Goal: Task Accomplishment & Management: Complete application form

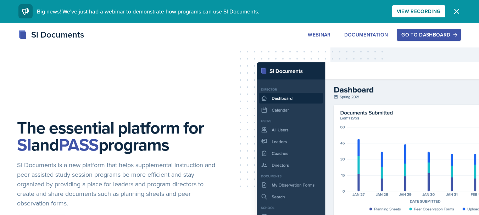
click at [413, 33] on div "Go to Dashboard" at bounding box center [428, 35] width 55 height 6
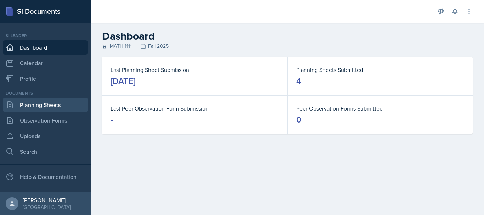
click at [61, 110] on link "Planning Sheets" at bounding box center [45, 105] width 85 height 14
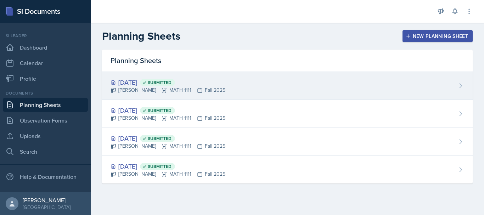
click at [264, 80] on div "[DATE] Submitted [PERSON_NAME] MATH 1111 Fall 2025" at bounding box center [287, 86] width 371 height 28
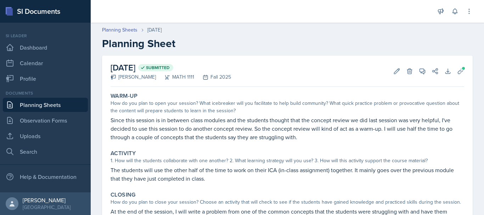
click at [50, 98] on link "Planning Sheets" at bounding box center [45, 105] width 85 height 14
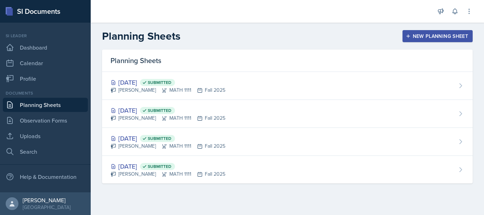
click at [412, 39] on div "New Planning Sheet" at bounding box center [437, 36] width 61 height 6
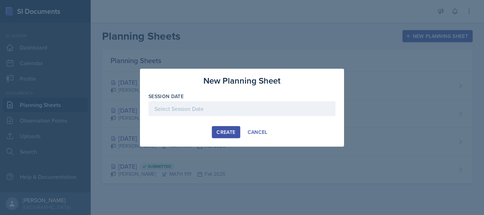
click at [192, 112] on div at bounding box center [241, 108] width 187 height 15
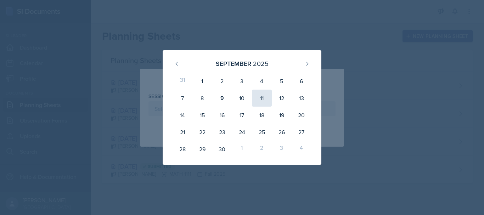
click at [259, 98] on div "11" at bounding box center [262, 98] width 20 height 17
type input "[DATE]"
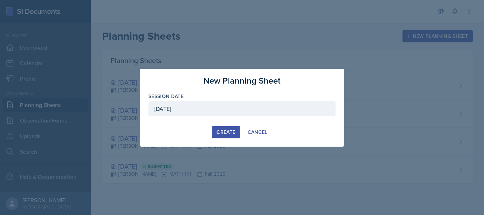
click at [217, 134] on div "Create" at bounding box center [225, 132] width 19 height 6
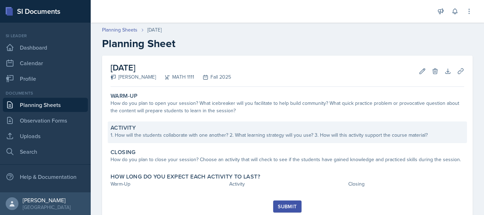
click at [140, 127] on div "Activity" at bounding box center [288, 127] width 354 height 7
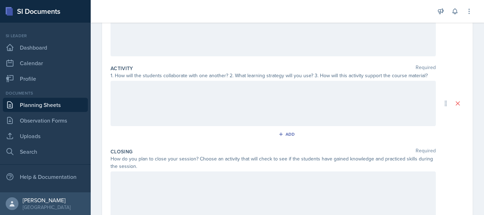
scroll to position [108, 0]
click at [141, 98] on div at bounding box center [273, 103] width 325 height 45
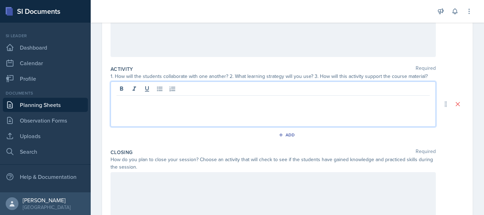
scroll to position [120, 0]
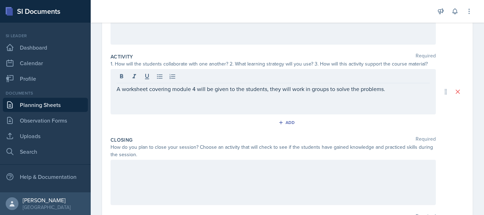
click at [156, 181] on div at bounding box center [273, 182] width 325 height 45
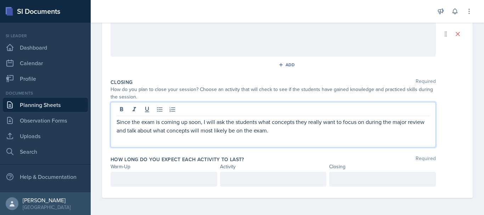
scroll to position [191, 0]
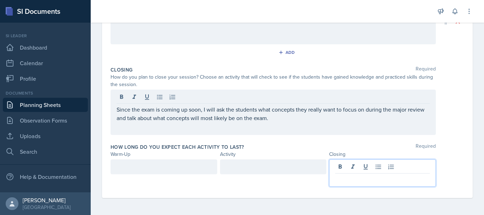
click at [372, 175] on p at bounding box center [382, 179] width 95 height 9
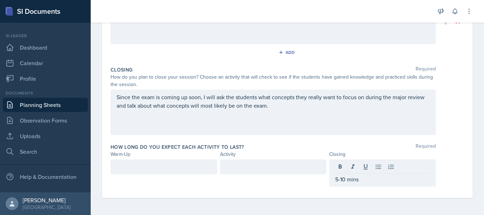
click at [266, 143] on div "How long do you expect each activity to last? Required Warm-Up Activity Closing…" at bounding box center [288, 167] width 354 height 52
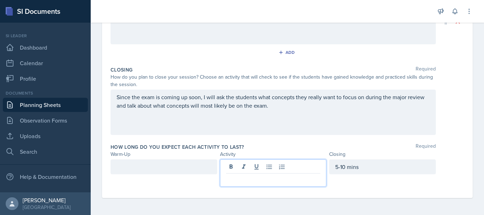
click at [243, 177] on p at bounding box center [273, 179] width 95 height 9
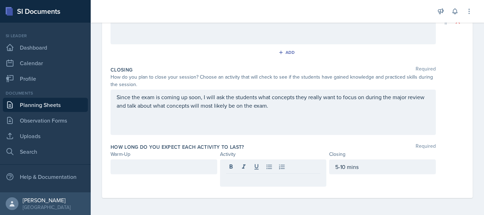
click at [251, 145] on div "How long do you expect each activity to last? Required" at bounding box center [288, 146] width 354 height 7
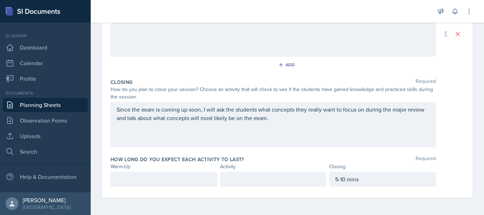
click at [239, 182] on p at bounding box center [273, 179] width 95 height 9
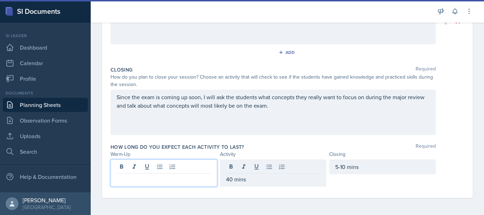
click at [192, 168] on div at bounding box center [164, 172] width 107 height 27
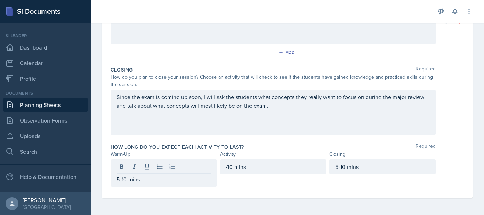
click at [262, 149] on div "How long do you expect each activity to last? Required" at bounding box center [288, 146] width 354 height 7
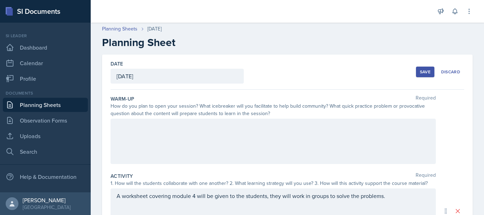
scroll to position [0, 0]
click at [144, 135] on div at bounding box center [273, 142] width 325 height 45
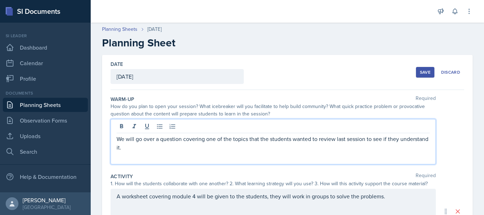
scroll to position [1, 0]
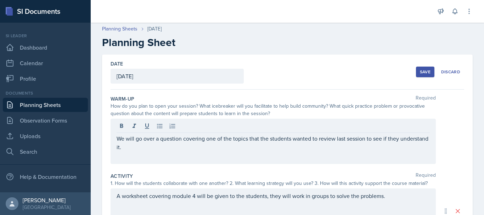
click at [421, 67] on button "Save" at bounding box center [425, 72] width 18 height 11
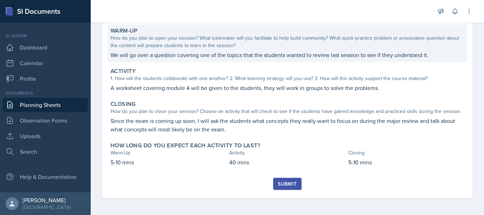
scroll to position [66, 0]
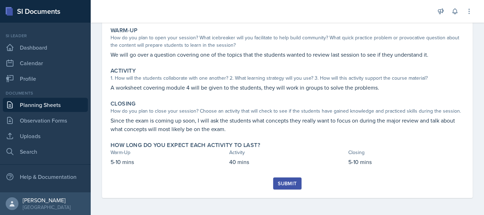
click at [284, 186] on div "Submit" at bounding box center [287, 184] width 19 height 6
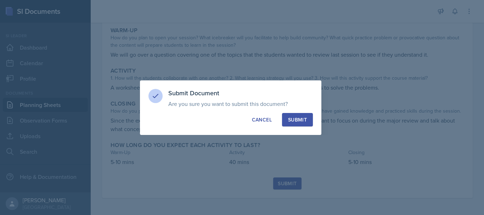
click at [304, 118] on div "Submit" at bounding box center [297, 119] width 19 height 7
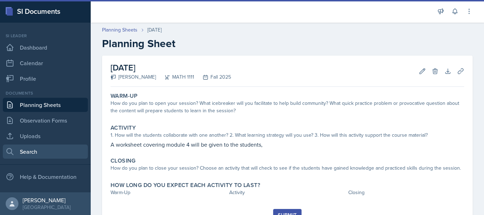
click at [36, 148] on link "Search" at bounding box center [45, 152] width 85 height 14
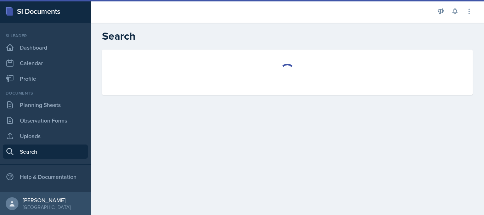
select select "all"
select select "1"
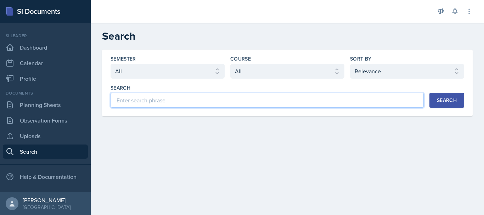
click at [159, 100] on input at bounding box center [267, 100] width 313 height 15
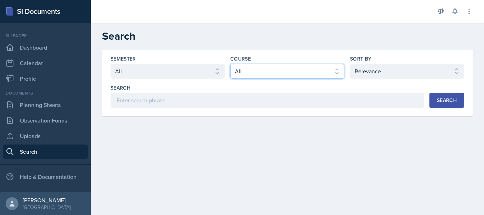
click at [286, 69] on select "Select course All ACCT 2101 ACCT 2102 ACCT 4050 ANTH 1102 ANTH 3301 ARCH 1000 A…" at bounding box center [287, 71] width 114 height 15
click at [241, 64] on select "Select course All ACCT 2101 ACCT 2102 ACCT 4050 ANTH 1102 ANTH 3301 ARCH 1000 A…" at bounding box center [287, 71] width 114 height 15
select select "5bfde3fe-6375-4519-a868-95dd30d0bb1b"
click at [230, 64] on select "Select course All ACCT 2101 ACCT 2102 ACCT 4050 ANTH 1102 ANTH 3301 ARCH 1000 A…" at bounding box center [287, 71] width 114 height 15
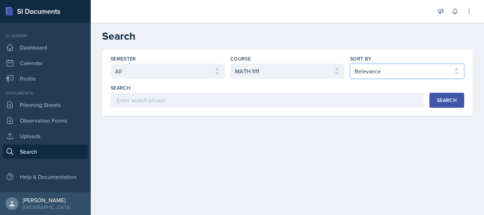
click at [365, 70] on select "Select sort by Relevance Document Date (Asc) Document Date (Desc)" at bounding box center [407, 71] width 114 height 15
click at [364, 67] on select "Select sort by Relevance Document Date (Asc) Document Date (Desc)" at bounding box center [407, 71] width 114 height 15
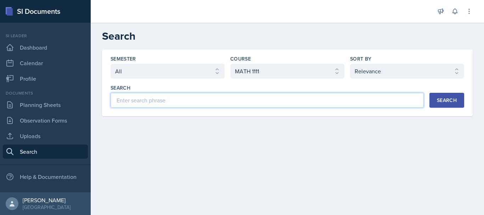
click at [173, 106] on input at bounding box center [267, 100] width 313 height 15
type input "warmup"
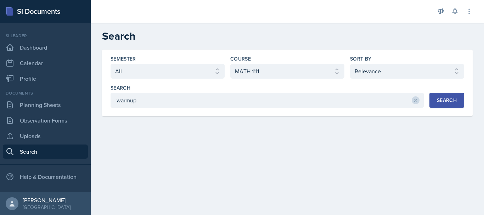
click at [452, 106] on button "Search" at bounding box center [446, 100] width 35 height 15
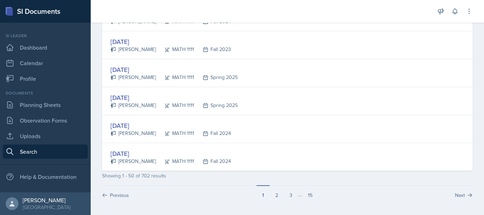
scroll to position [1370, 0]
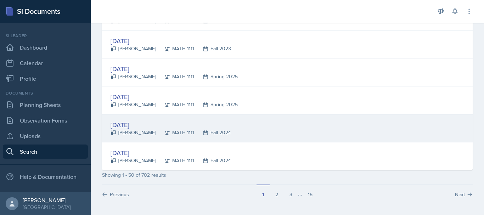
click at [252, 129] on div "[DATE] [PERSON_NAME] MATH 1111 Fall 2024" at bounding box center [287, 128] width 371 height 28
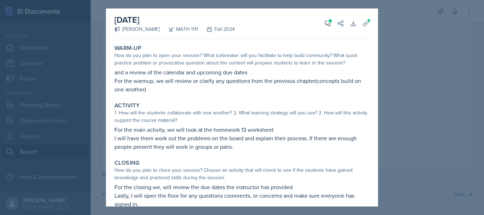
scroll to position [0, 0]
click at [424, 80] on div at bounding box center [242, 107] width 484 height 215
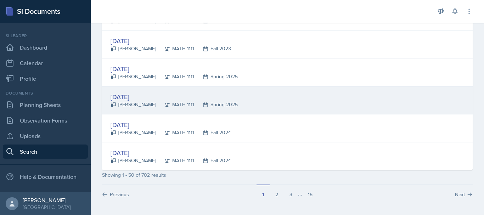
click at [255, 109] on div "[DATE] [PERSON_NAME] MATH 1111 Spring 2025" at bounding box center [287, 100] width 371 height 28
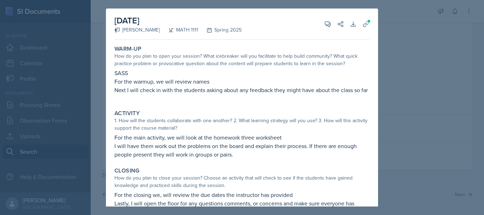
click at [387, 29] on div at bounding box center [242, 107] width 484 height 215
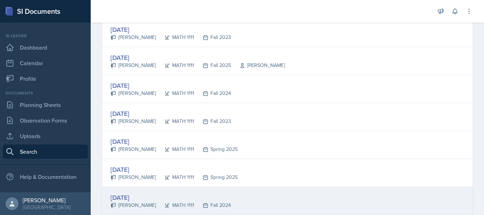
scroll to position [1293, 0]
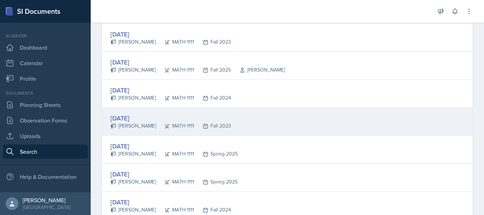
click at [174, 129] on div "MATH 1111" at bounding box center [175, 125] width 38 height 7
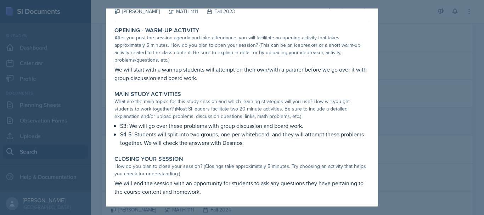
scroll to position [19, 0]
click at [405, 46] on div at bounding box center [242, 107] width 484 height 215
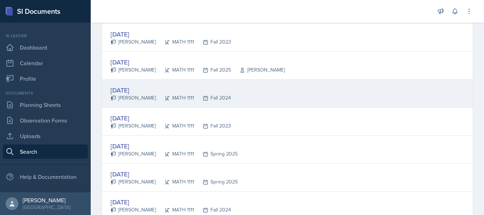
click at [273, 105] on div "[DATE] [PERSON_NAME] MATH 1111 Fall 2024" at bounding box center [287, 94] width 371 height 28
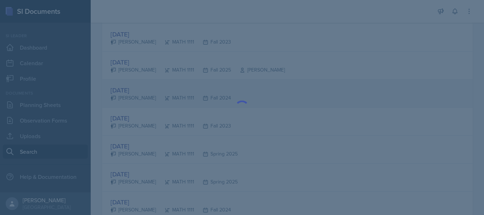
scroll to position [0, 0]
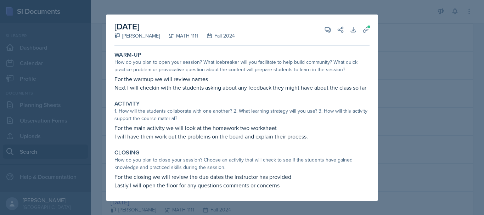
click at [397, 32] on div at bounding box center [242, 107] width 484 height 215
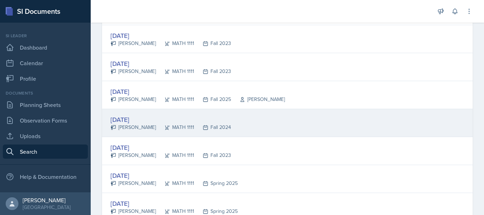
scroll to position [1256, 0]
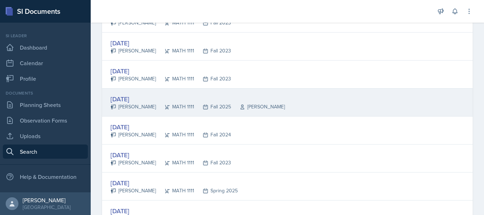
click at [303, 109] on div "[DATE] [PERSON_NAME] MATH 1111 Fall 2025 [PERSON_NAME]" at bounding box center [287, 103] width 371 height 28
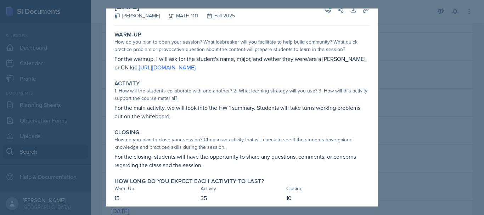
scroll to position [15, 0]
click at [403, 75] on div at bounding box center [242, 107] width 484 height 215
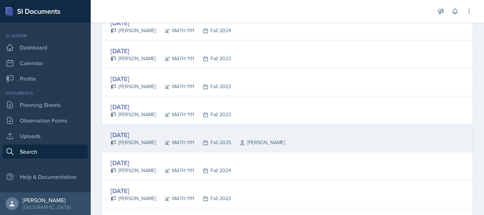
scroll to position [1219, 0]
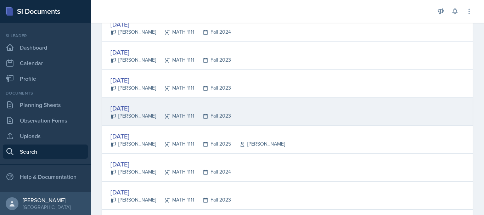
click at [250, 112] on div "[DATE] [PERSON_NAME] MATH 1111 Fall 2023" at bounding box center [287, 112] width 371 height 28
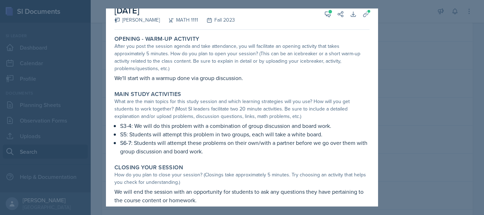
scroll to position [0, 0]
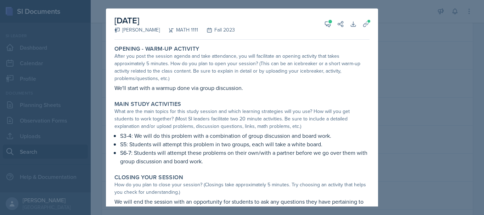
click at [400, 85] on div at bounding box center [242, 107] width 484 height 215
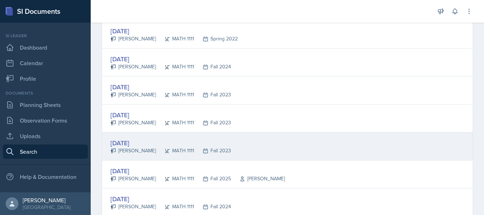
scroll to position [1179, 0]
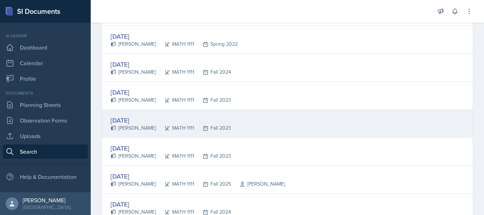
click at [253, 132] on div "[DATE] [PERSON_NAME] MATH 1111 Fall 2023" at bounding box center [287, 124] width 371 height 28
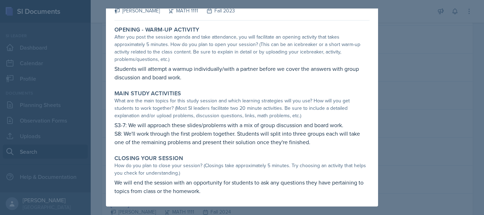
scroll to position [0, 0]
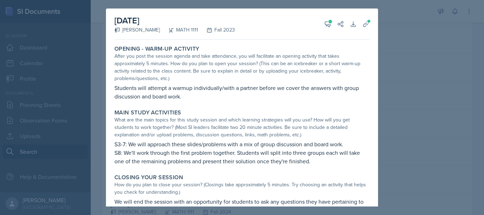
click at [410, 83] on div at bounding box center [242, 107] width 484 height 215
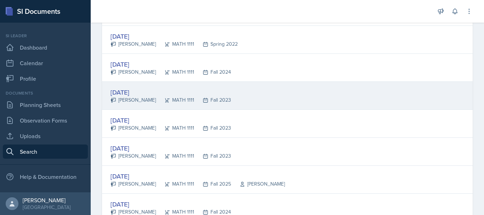
click at [261, 94] on div "[DATE] [PERSON_NAME] MATH 1111 Fall 2023" at bounding box center [287, 96] width 371 height 28
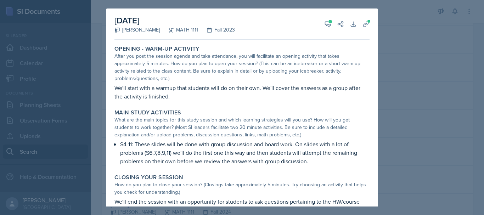
click at [398, 100] on div at bounding box center [242, 107] width 484 height 215
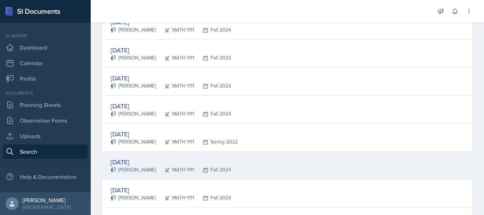
scroll to position [1080, 0]
click at [270, 176] on div "[DATE] [PERSON_NAME] MATH 1111 Fall 2024" at bounding box center [287, 167] width 371 height 28
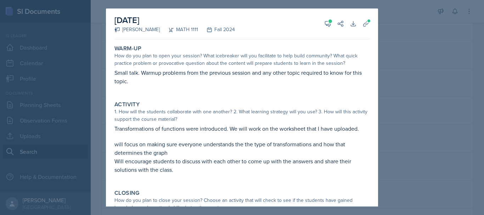
scroll to position [0, 0]
click at [459, 88] on div at bounding box center [242, 107] width 484 height 215
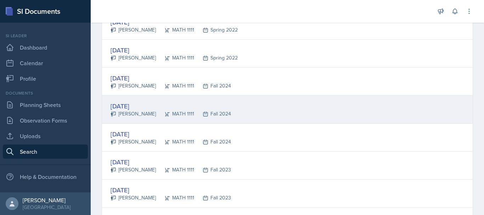
scroll to position [958, 0]
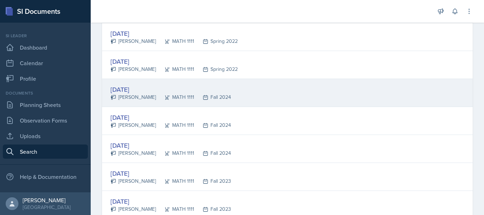
click at [268, 97] on div "[DATE] [PERSON_NAME] MATH 1111 Fall 2024" at bounding box center [287, 93] width 371 height 28
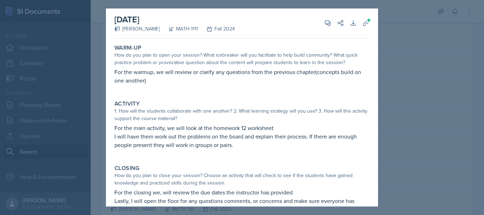
scroll to position [0, 0]
click at [396, 48] on div at bounding box center [242, 107] width 484 height 215
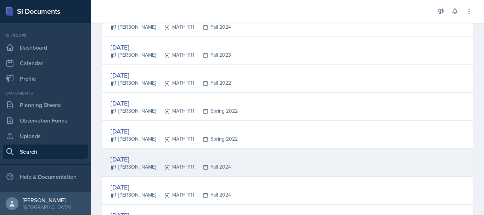
scroll to position [876, 0]
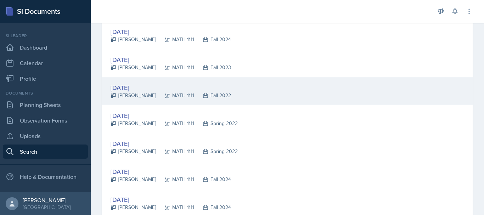
click at [226, 87] on div "[DATE] [PERSON_NAME] MATH 1111 Fall 2022" at bounding box center [287, 91] width 371 height 28
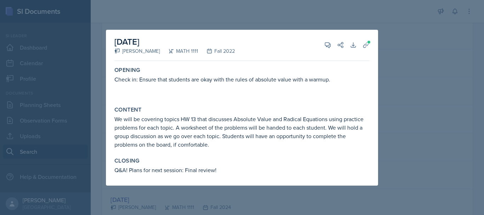
click at [425, 49] on div at bounding box center [242, 107] width 484 height 215
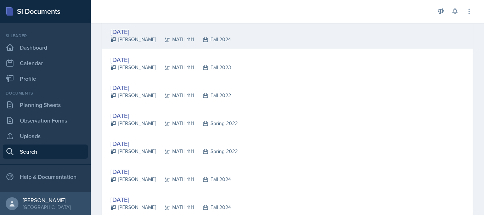
click at [262, 36] on div "[DATE] [PERSON_NAME] MATH 1111 Fall 2024" at bounding box center [287, 35] width 371 height 28
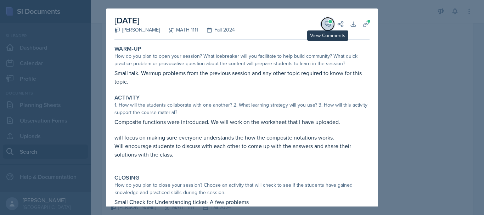
click at [326, 24] on icon at bounding box center [327, 24] width 7 height 7
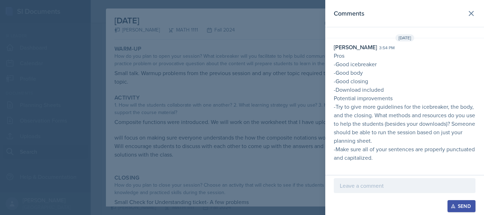
click at [302, 119] on div at bounding box center [242, 107] width 484 height 215
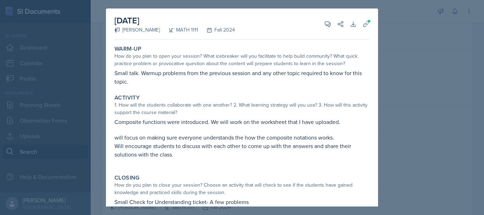
click at [432, 111] on div at bounding box center [242, 107] width 484 height 215
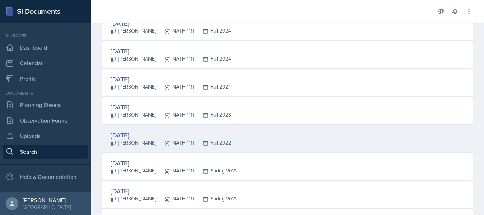
scroll to position [803, 0]
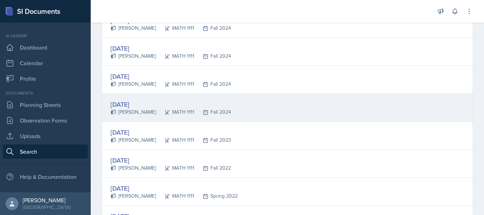
click at [198, 99] on div "[DATE] [PERSON_NAME] MATH 1111 Fall 2024" at bounding box center [287, 108] width 371 height 28
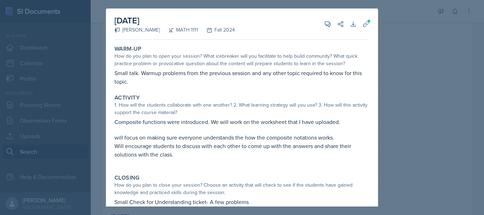
click at [416, 56] on div at bounding box center [242, 107] width 484 height 215
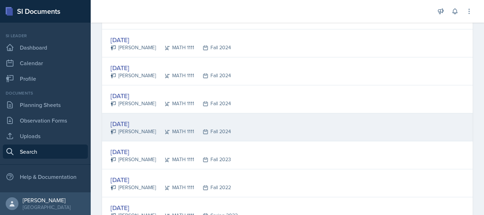
scroll to position [782, 0]
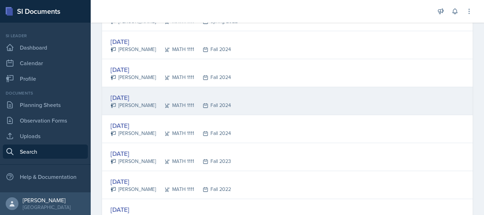
click at [264, 97] on div "[DATE] [PERSON_NAME] MATH 1111 Fall 2024" at bounding box center [287, 101] width 371 height 28
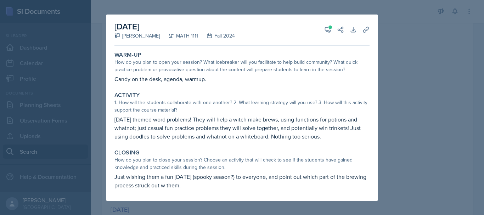
click at [399, 100] on div at bounding box center [242, 107] width 484 height 215
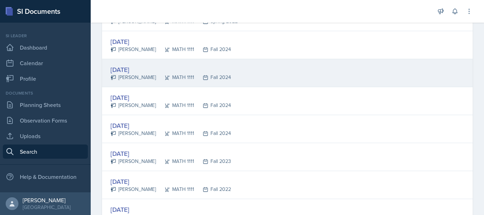
click at [269, 78] on div "[DATE] [PERSON_NAME] MATH 1111 Fall 2024" at bounding box center [287, 73] width 371 height 28
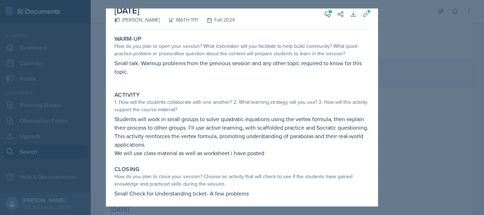
scroll to position [0, 0]
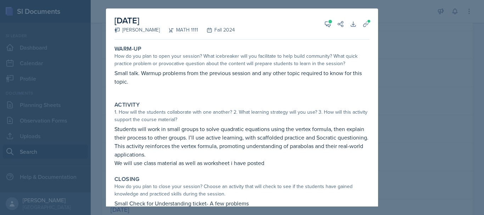
click at [408, 89] on div at bounding box center [242, 107] width 484 height 215
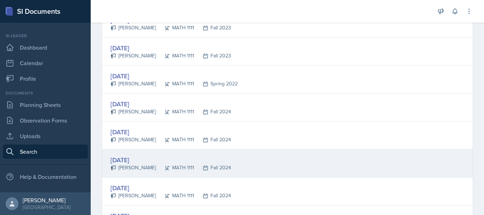
scroll to position [719, 0]
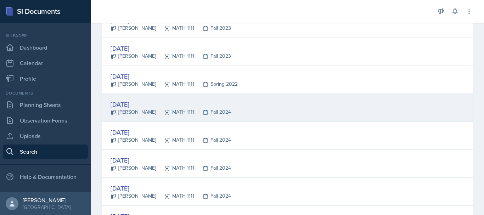
click at [280, 107] on div "[DATE] [PERSON_NAME] MATH 1111 Fall 2024" at bounding box center [287, 108] width 371 height 28
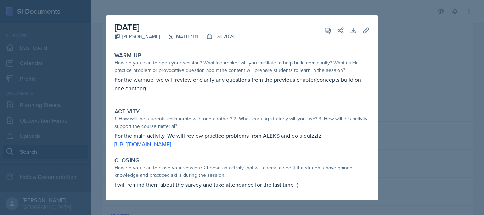
click at [391, 66] on div at bounding box center [242, 107] width 484 height 215
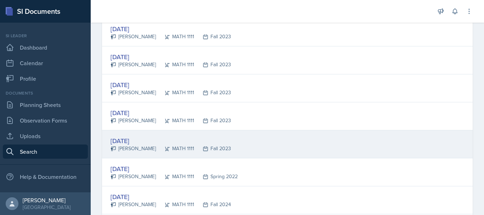
scroll to position [626, 0]
click at [252, 136] on div "[DATE] [PERSON_NAME] MATH 1111 Fall 2023" at bounding box center [287, 145] width 371 height 28
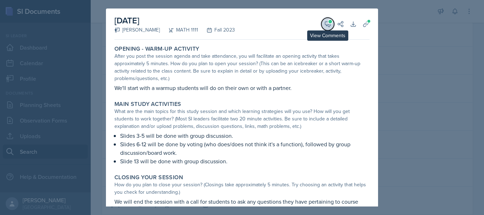
click at [327, 26] on button "View Comments" at bounding box center [327, 24] width 13 height 13
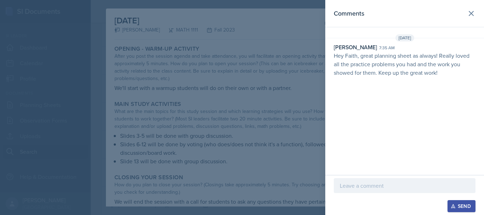
click at [323, 60] on div at bounding box center [242, 107] width 484 height 215
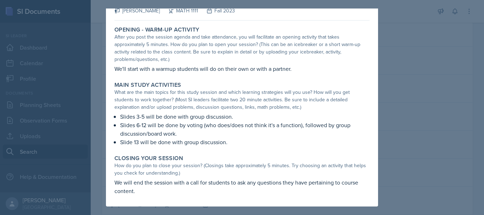
scroll to position [0, 0]
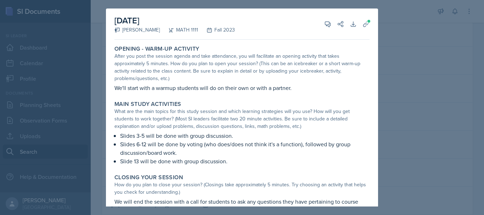
click at [429, 87] on div at bounding box center [242, 107] width 484 height 215
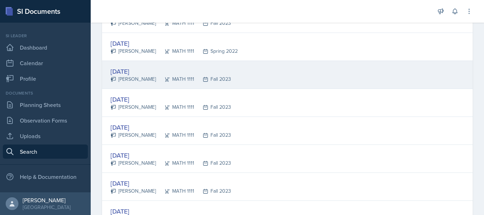
scroll to position [554, 0]
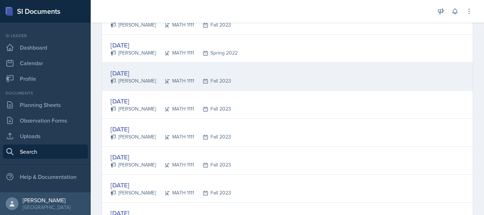
click at [245, 79] on div "[DATE] [PERSON_NAME] MATH 1111 Fall 2023" at bounding box center [287, 77] width 371 height 28
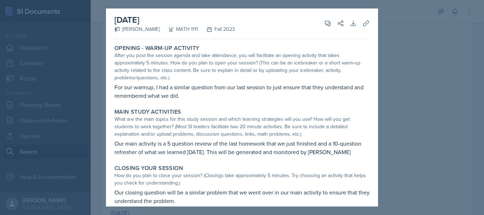
scroll to position [0, 0]
click at [406, 94] on div at bounding box center [242, 107] width 484 height 215
